Goal: Navigation & Orientation: Find specific page/section

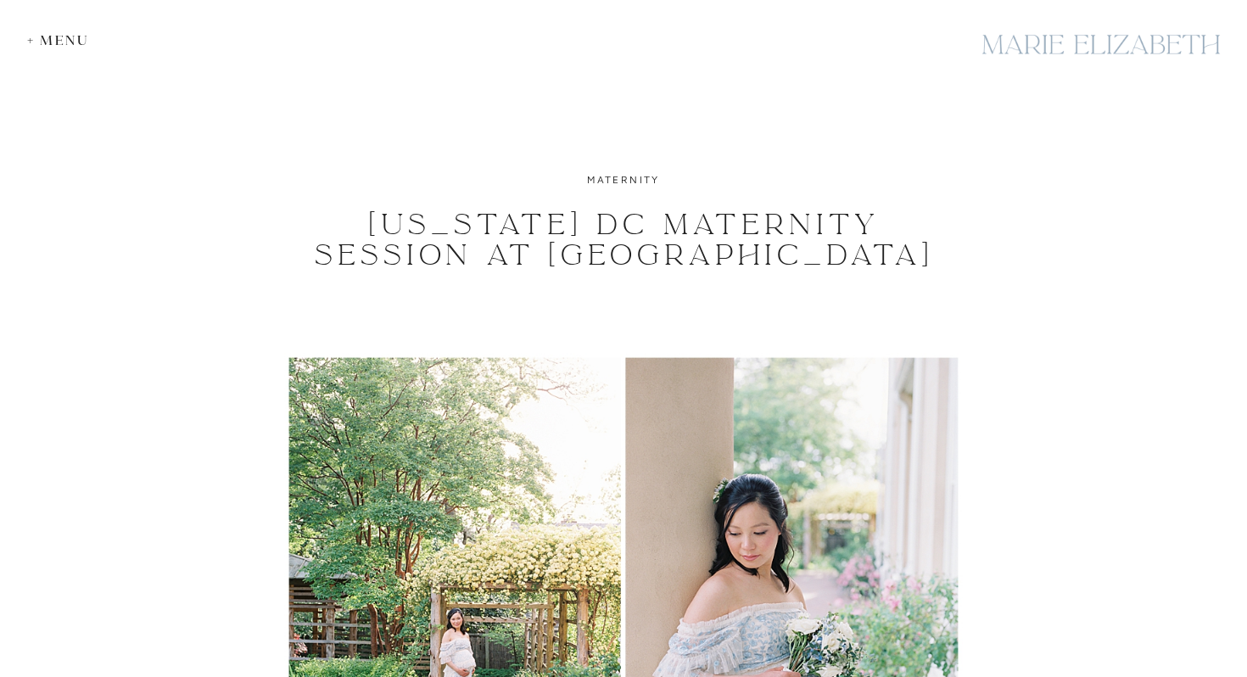
click at [1035, 50] on div at bounding box center [1101, 45] width 254 height 62
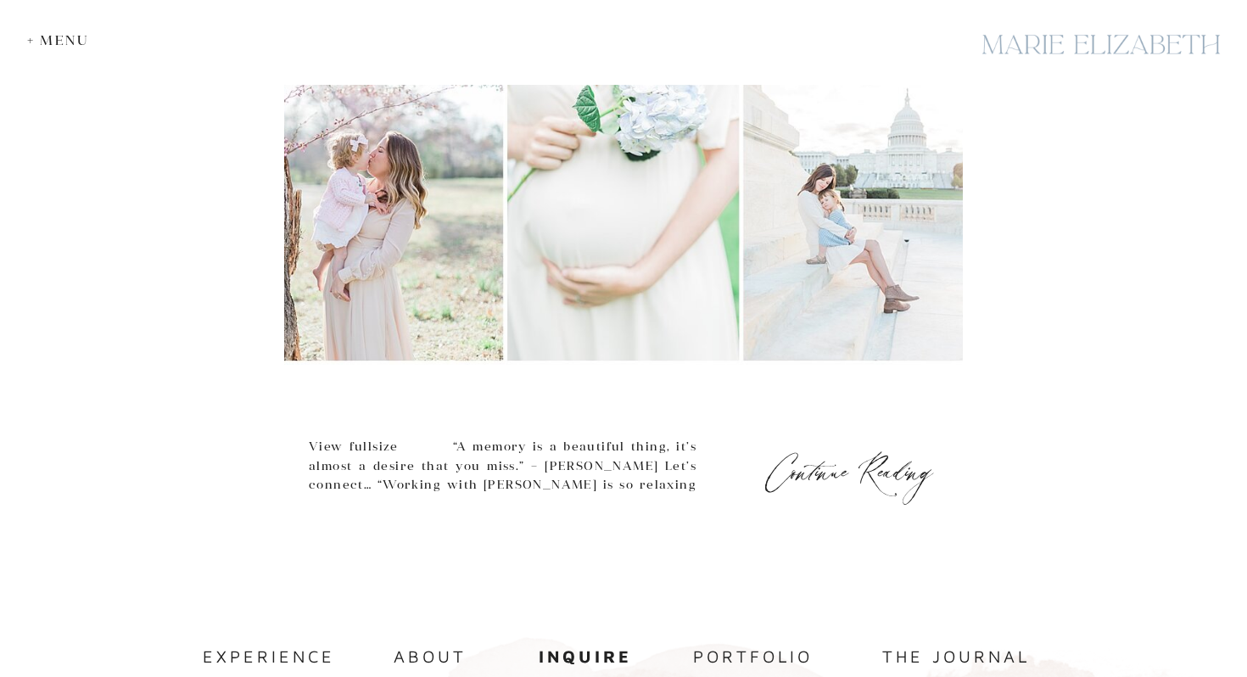
scroll to position [997, 0]
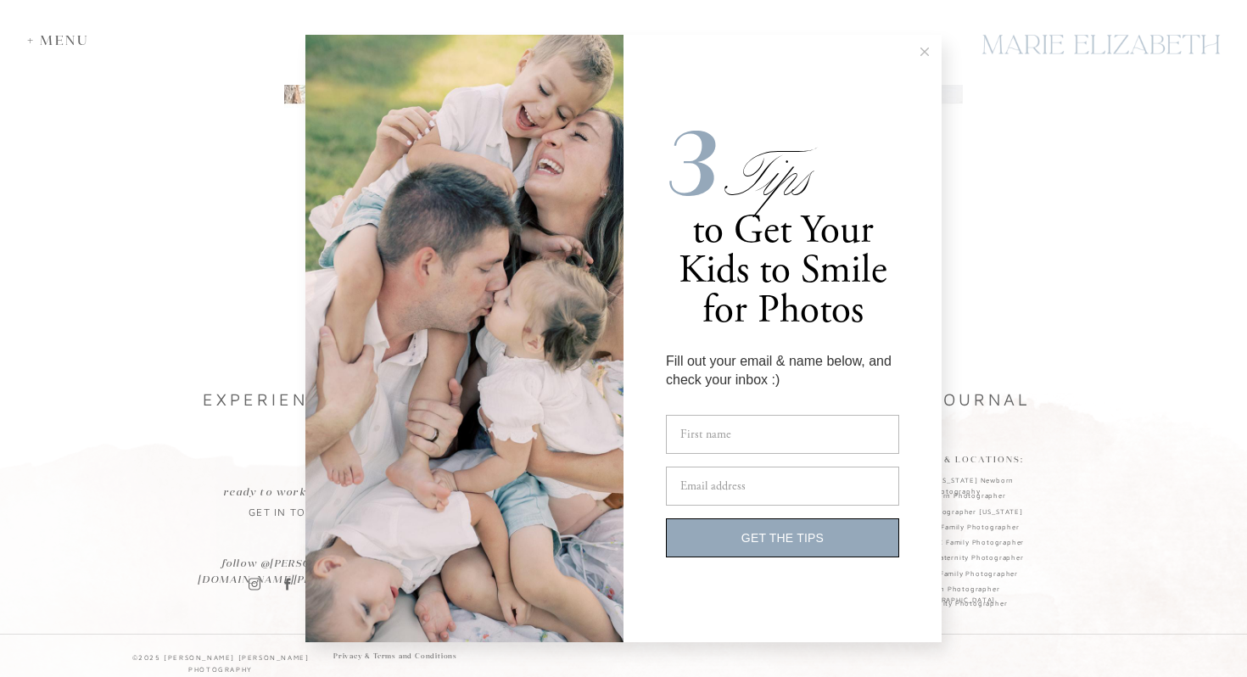
click at [285, 226] on div "3 Tips to Get Your Kids to Smile for Photos Fill out your email & name below, a…" at bounding box center [623, 338] width 1247 height 677
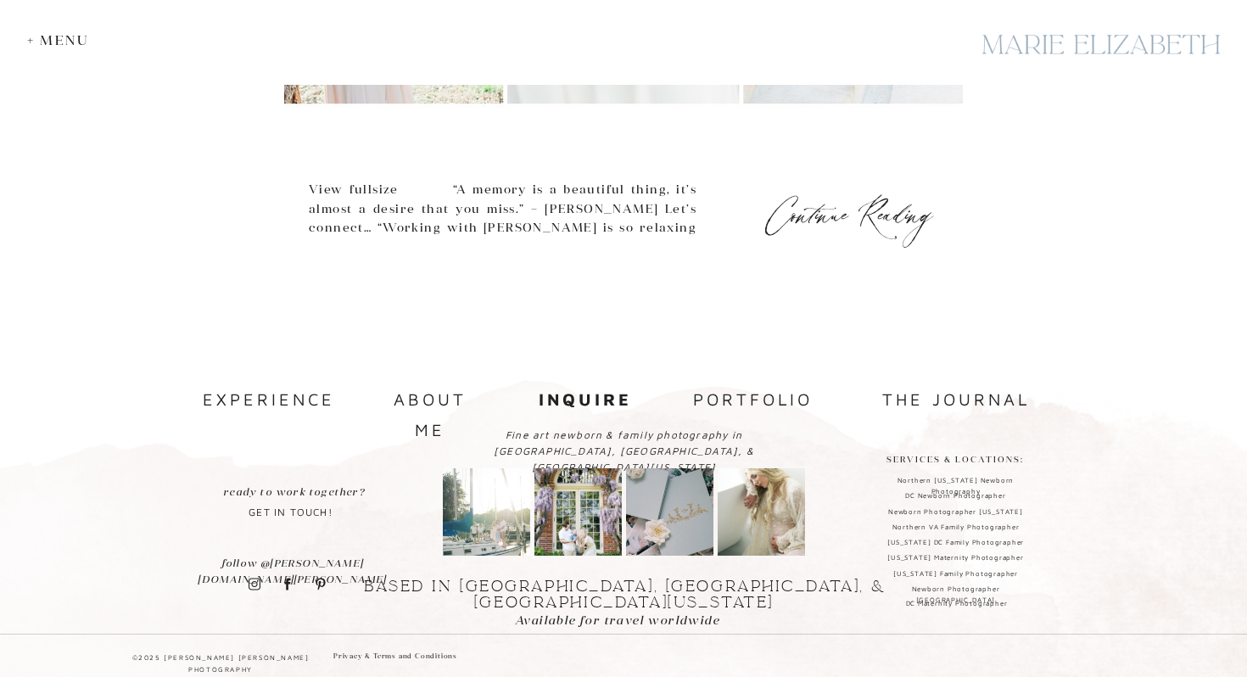
click at [770, 399] on nav "portfolio" at bounding box center [752, 400] width 127 height 32
